Goal: Use online tool/utility: Utilize a website feature to perform a specific function

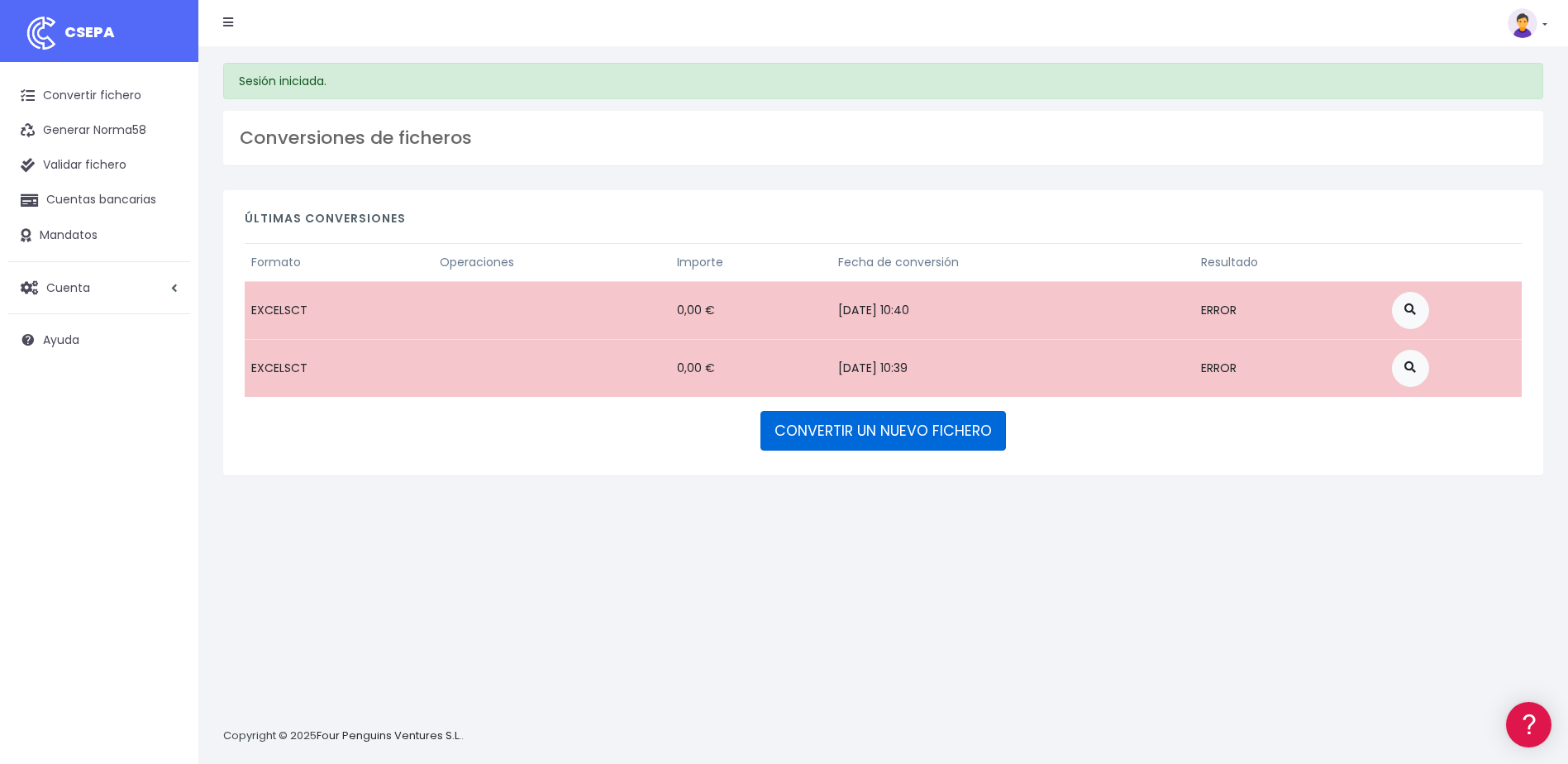
click at [971, 418] on link "CONVERTIR UN NUEVO FICHERO" at bounding box center [883, 430] width 246 height 39
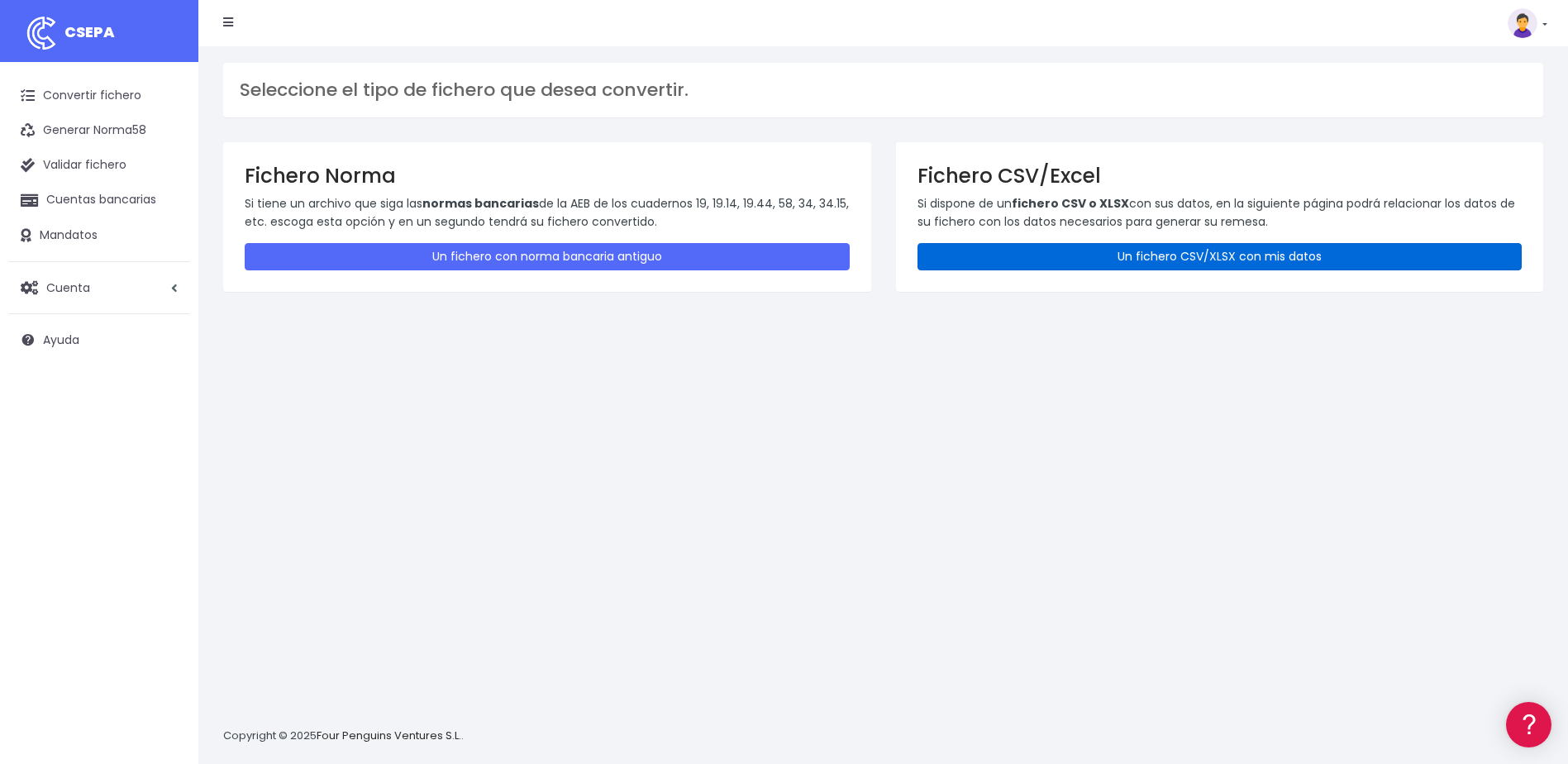
click at [1215, 252] on link "Un fichero CSV/XLSX con mis datos" at bounding box center [1220, 256] width 605 height 27
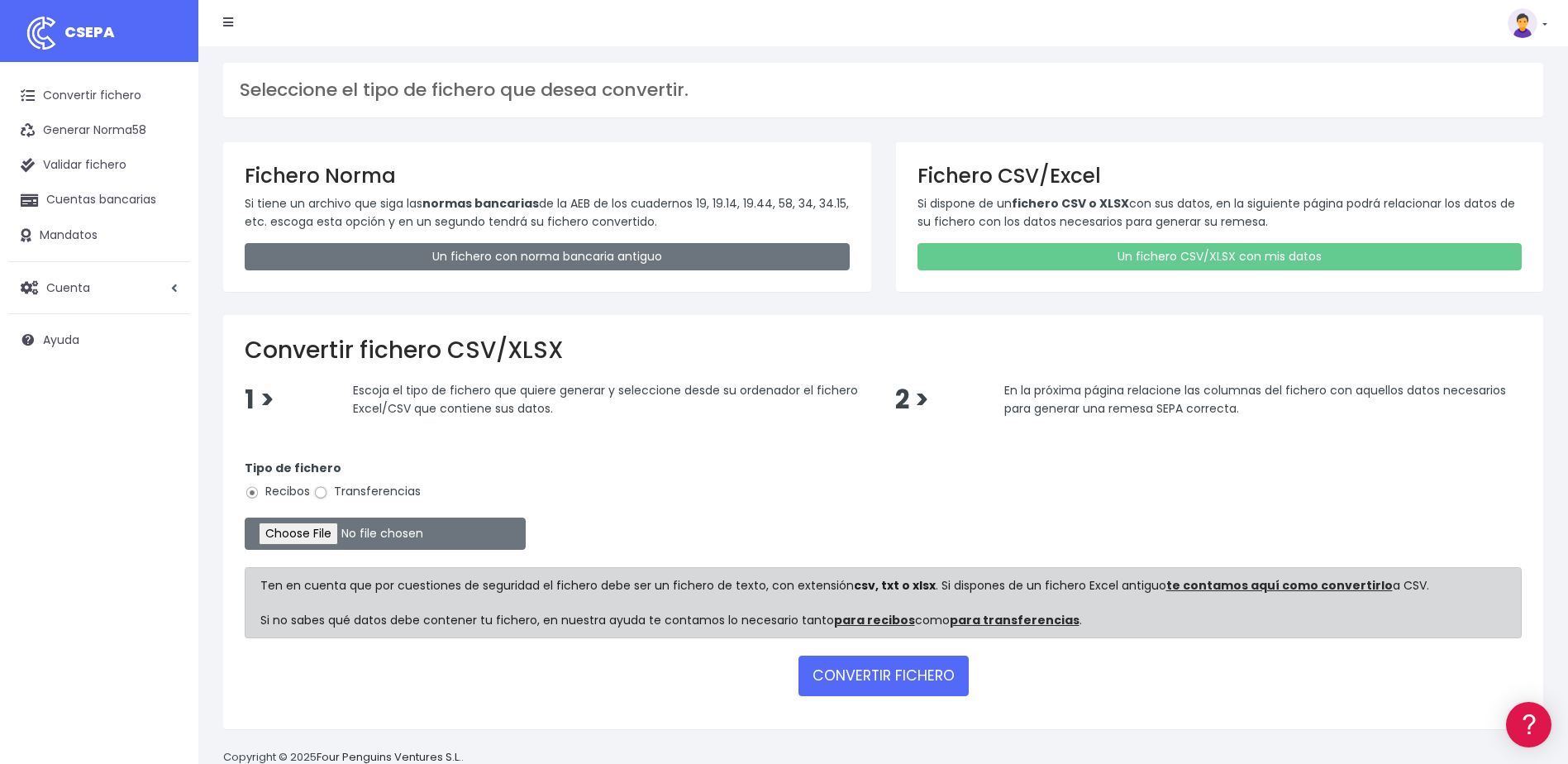
click at [322, 492] on input "Transferencias" at bounding box center [320, 492] width 15 height 15
radio input "true"
click at [329, 528] on input "file" at bounding box center [385, 533] width 281 height 32
type input "C:\fakepath\250926 REMESA PREV 4.xlsx"
click at [847, 675] on button "CONVERTIR FICHERO" at bounding box center [883, 675] width 170 height 39
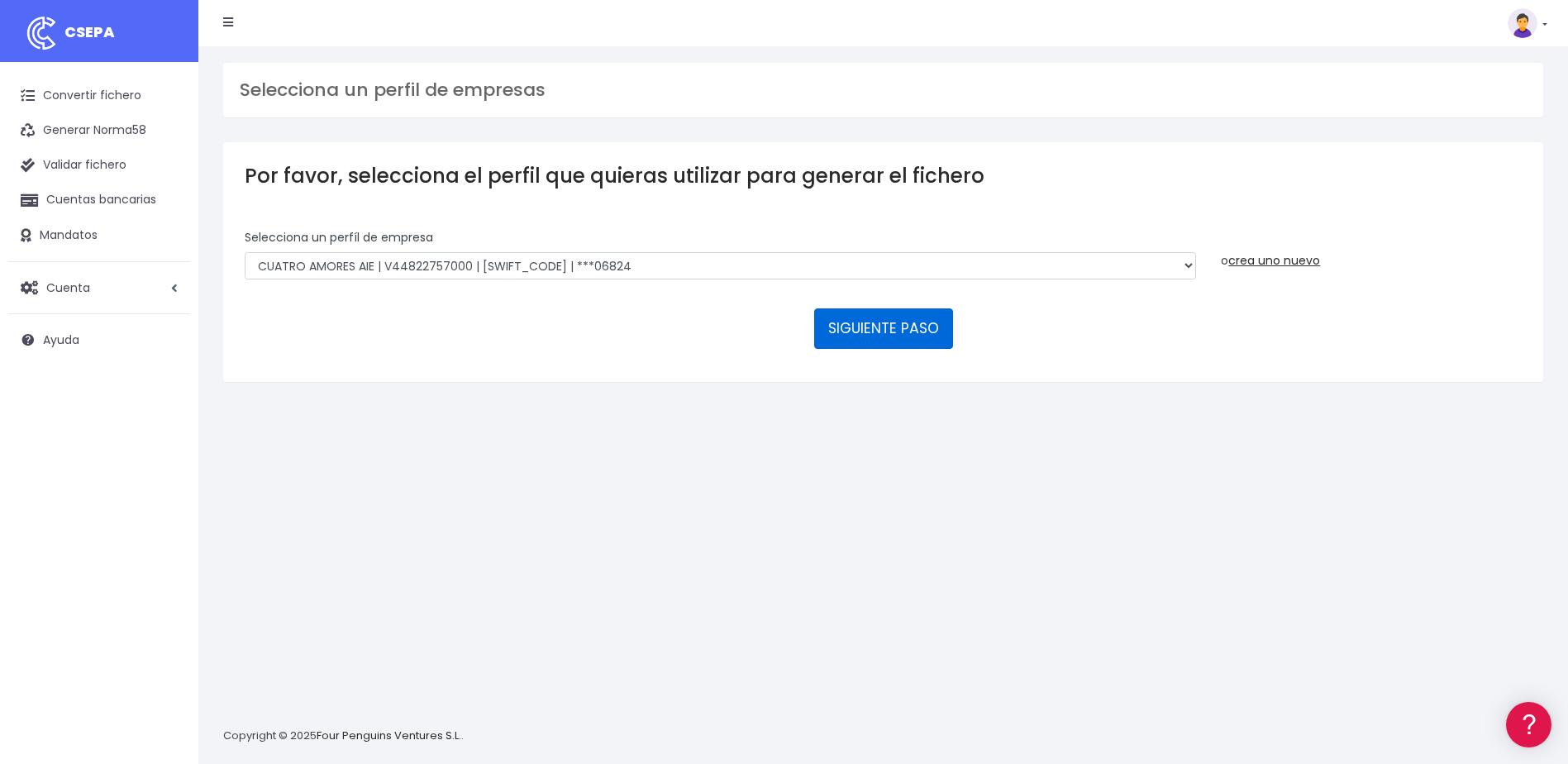
click at [813, 340] on div "SIGUIENTE PASO" at bounding box center [883, 328] width 1277 height 39
click at [825, 339] on button "SIGUIENTE PASO" at bounding box center [883, 328] width 139 height 39
